Goal: Find specific page/section

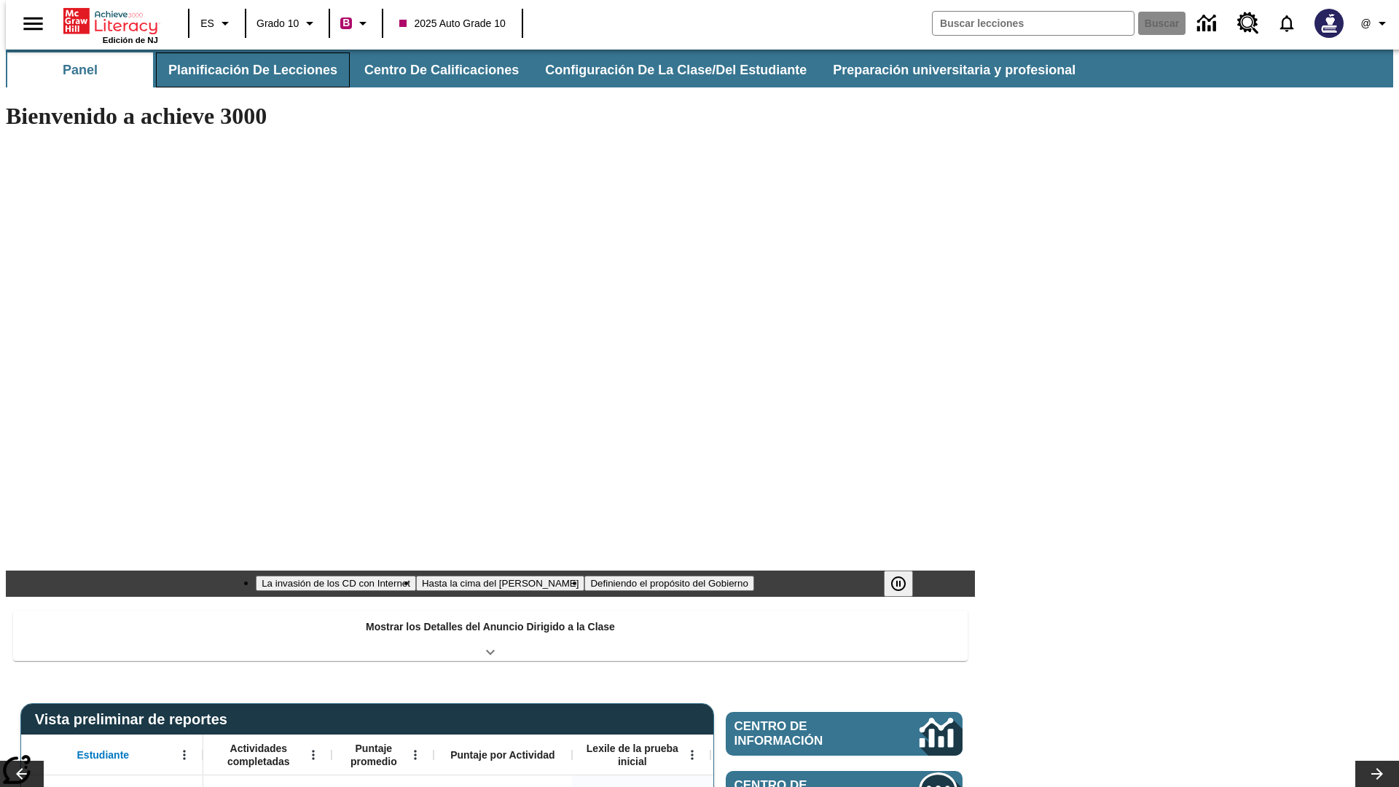
click at [244, 70] on button "Planificación de lecciones" at bounding box center [253, 69] width 194 height 35
